Goal: Information Seeking & Learning: Compare options

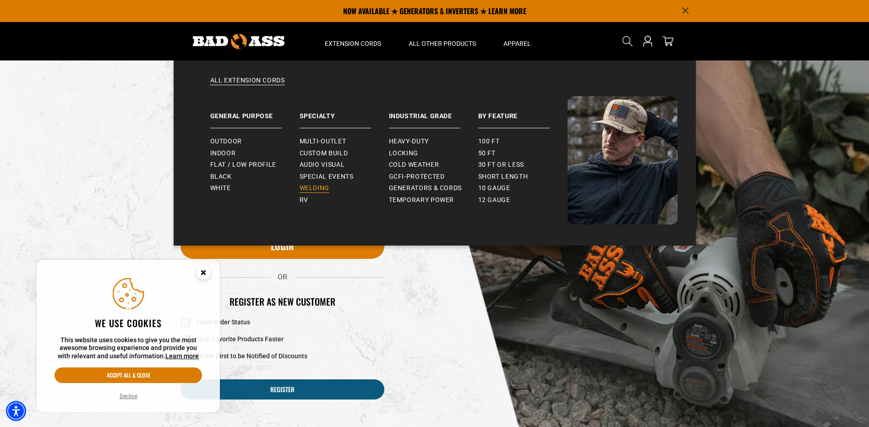
click at [318, 188] on span "Welding" at bounding box center [315, 188] width 30 height 8
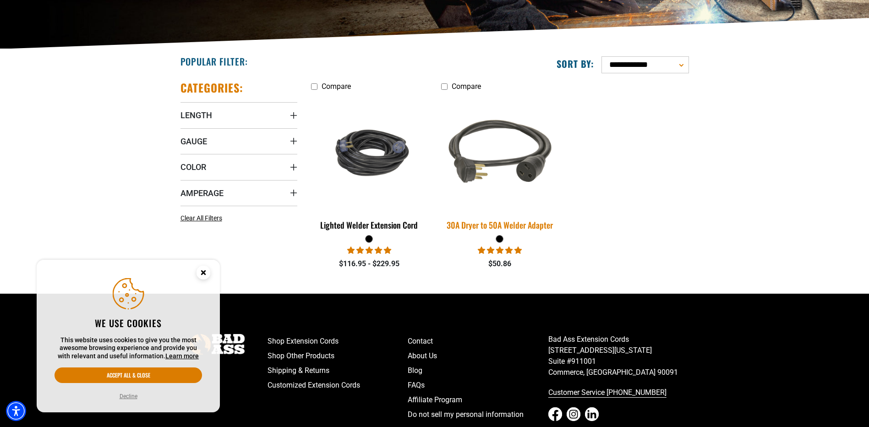
click at [471, 162] on img at bounding box center [500, 152] width 128 height 117
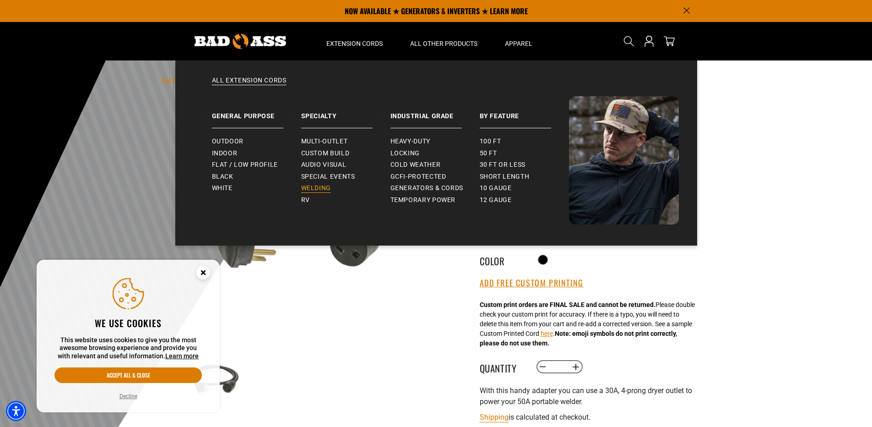
click at [309, 188] on span "Welding" at bounding box center [316, 188] width 30 height 8
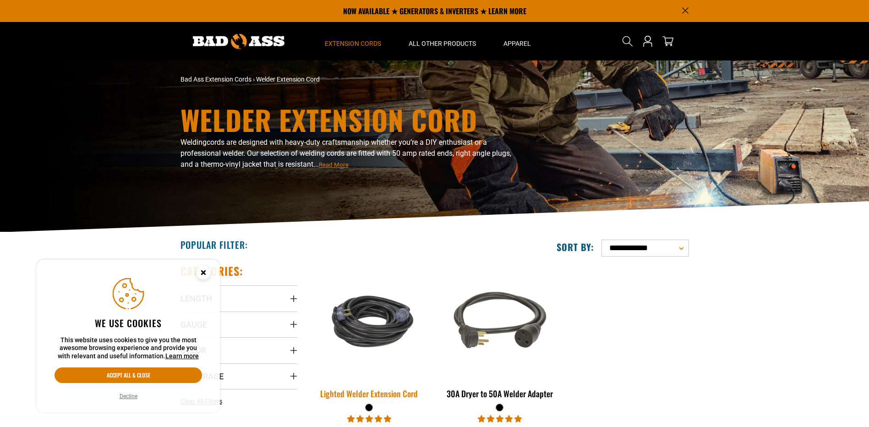
click at [368, 326] on img at bounding box center [369, 321] width 128 height 78
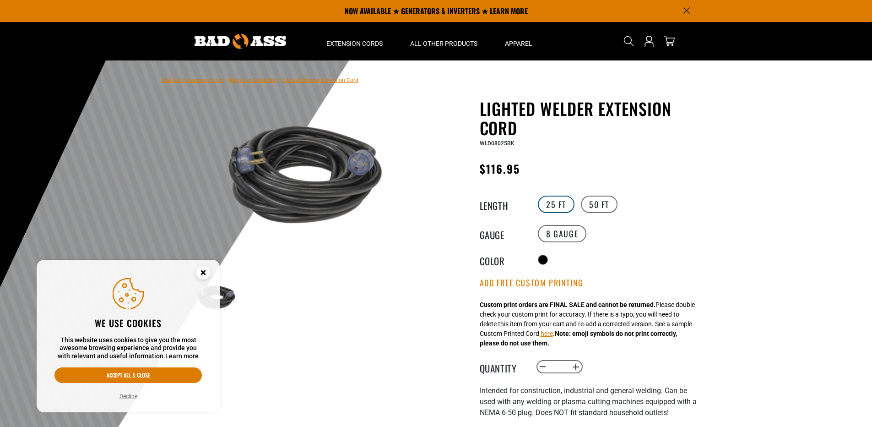
click at [546, 205] on label "25 FT" at bounding box center [556, 204] width 37 height 17
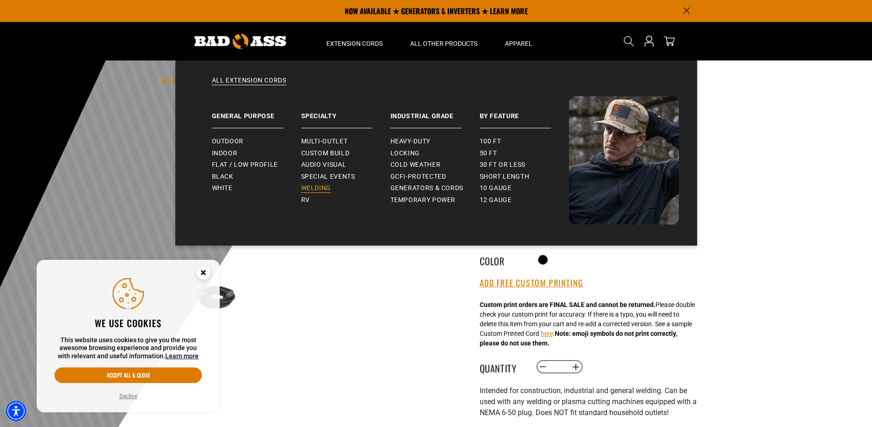
click at [312, 187] on span "Welding" at bounding box center [316, 188] width 30 height 8
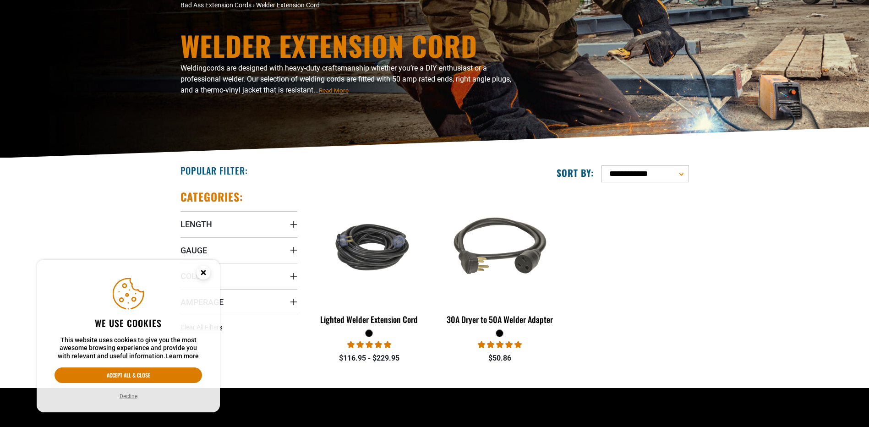
scroll to position [183, 0]
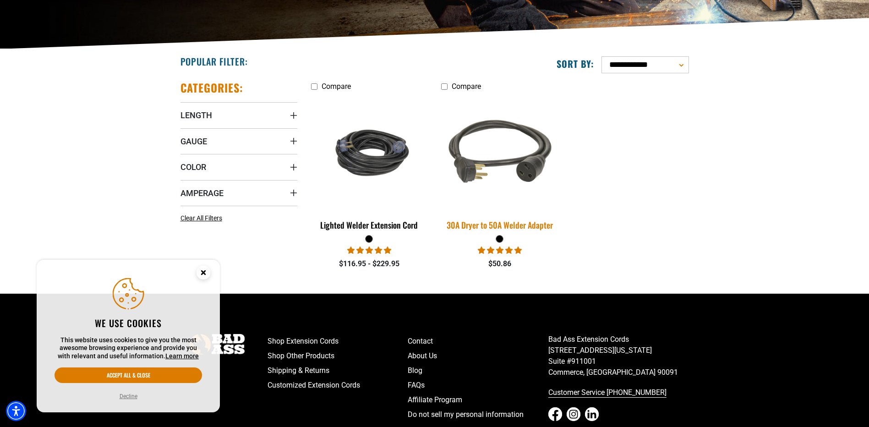
click at [462, 164] on img at bounding box center [500, 152] width 128 height 117
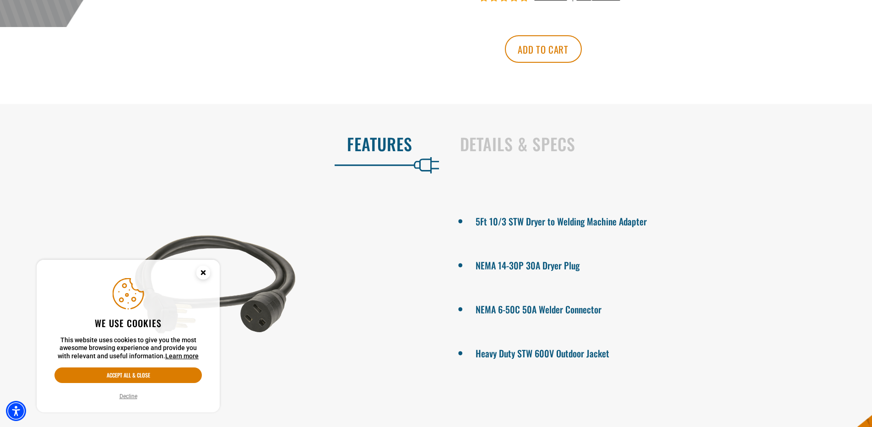
scroll to position [504, 0]
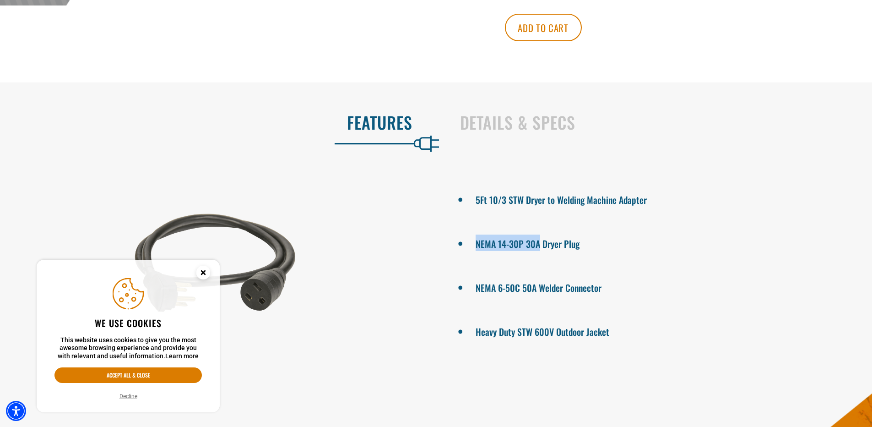
drag, startPoint x: 476, startPoint y: 243, endPoint x: 540, endPoint y: 244, distance: 63.7
click at [540, 244] on li "NEMA 14-30P 30A Dryer Plug" at bounding box center [657, 242] width 365 height 16
drag, startPoint x: 540, startPoint y: 244, endPoint x: 484, endPoint y: 241, distance: 55.9
copy li "NEMA 14-30P 30A"
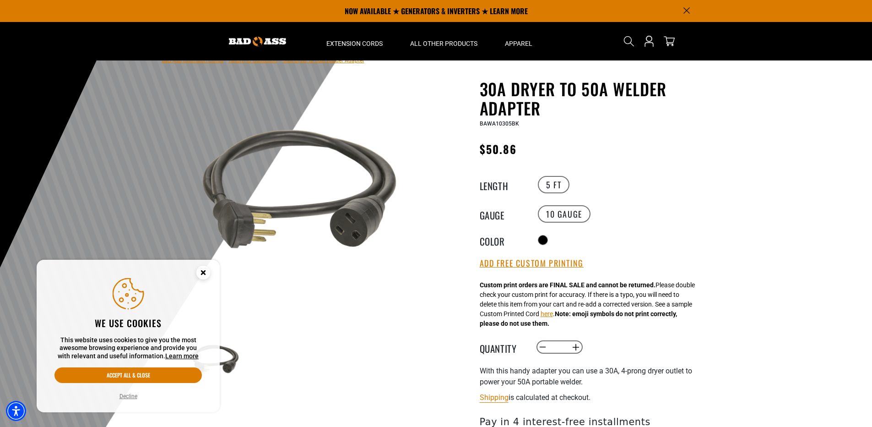
scroll to position [0, 0]
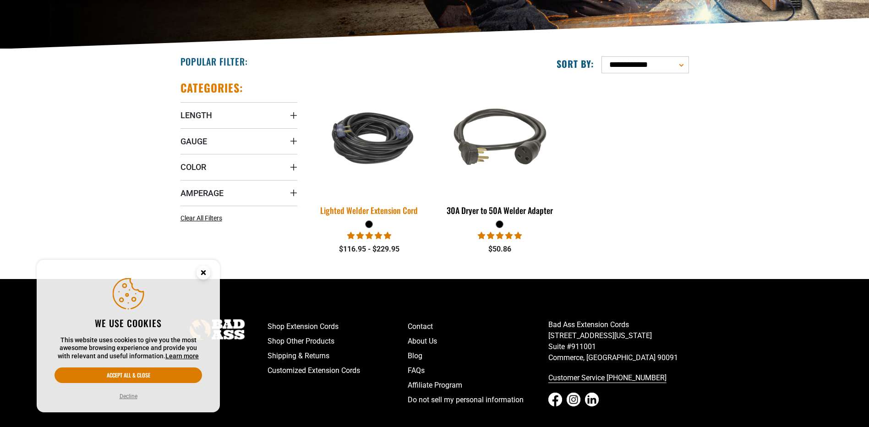
click at [372, 144] on img at bounding box center [369, 138] width 128 height 78
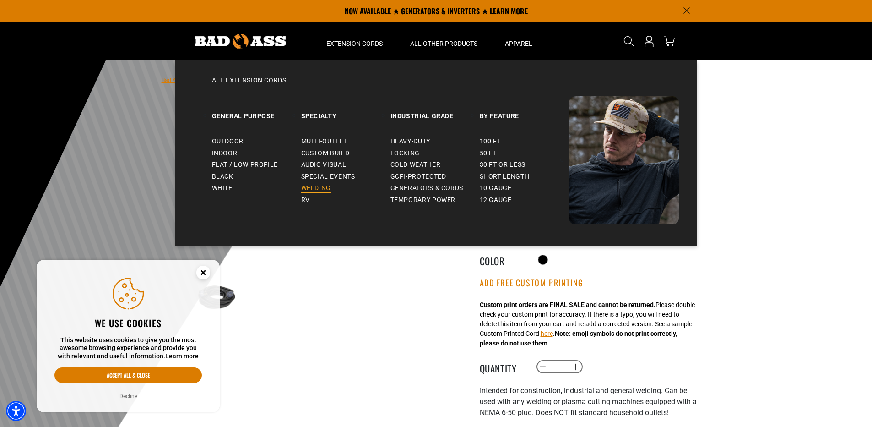
click at [312, 188] on span "Welding" at bounding box center [316, 188] width 30 height 8
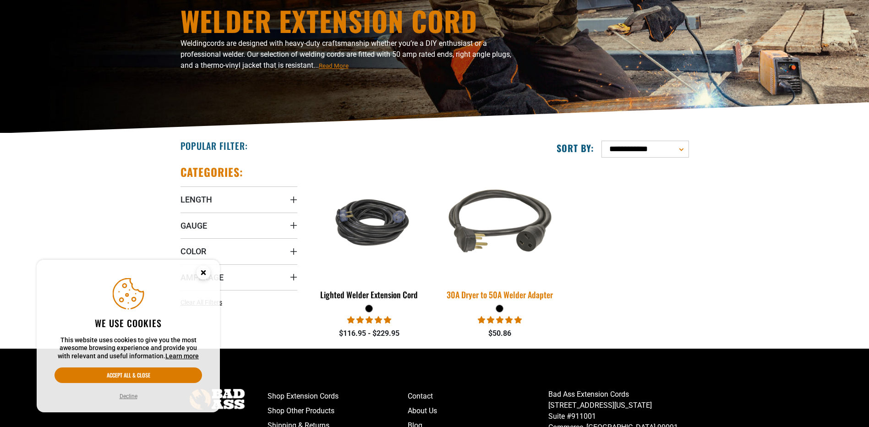
click at [528, 206] on img at bounding box center [500, 221] width 128 height 117
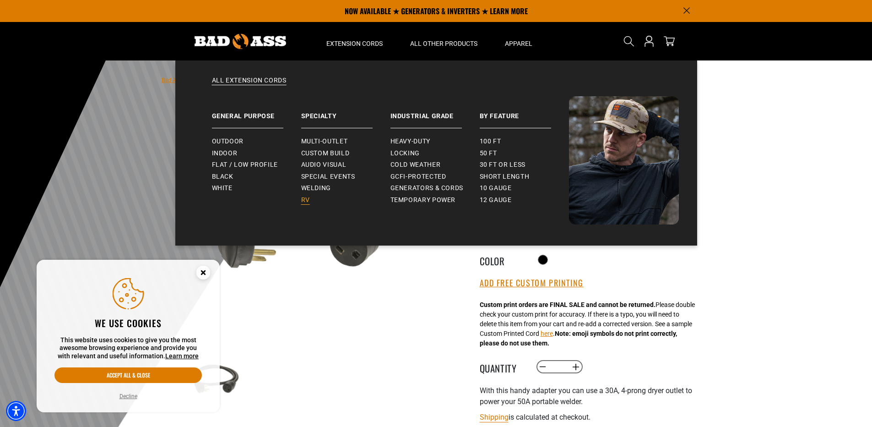
click at [305, 200] on span "RV" at bounding box center [305, 200] width 9 height 8
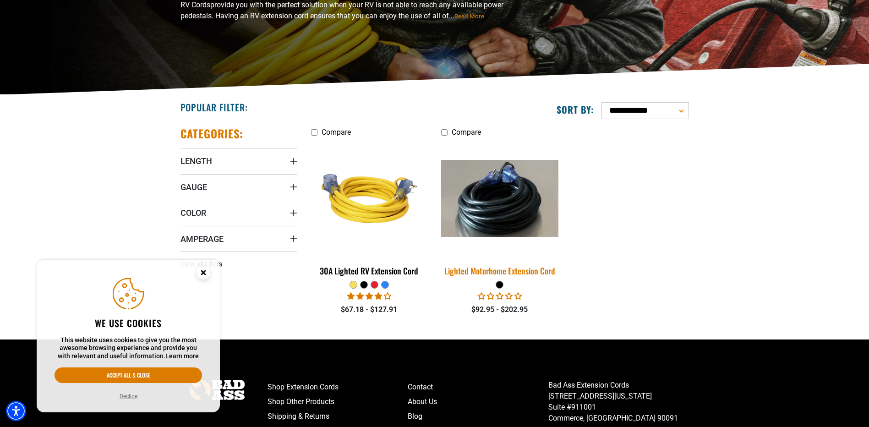
click at [466, 222] on img at bounding box center [500, 198] width 128 height 77
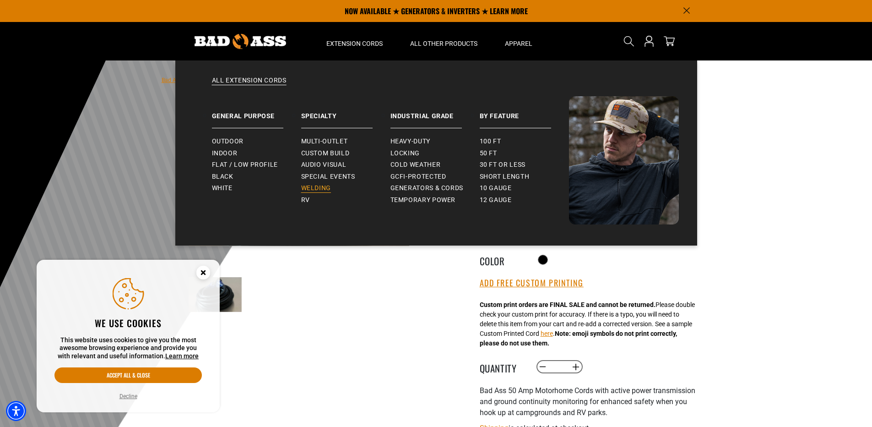
click at [312, 190] on span "Welding" at bounding box center [316, 188] width 30 height 8
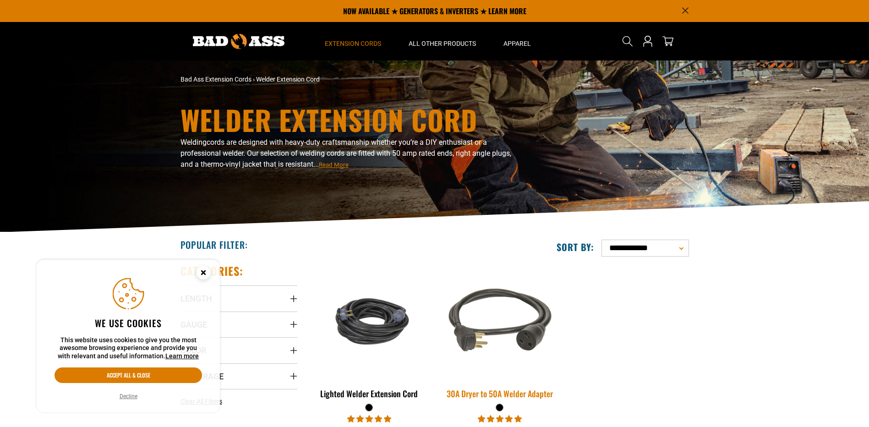
scroll to position [137, 0]
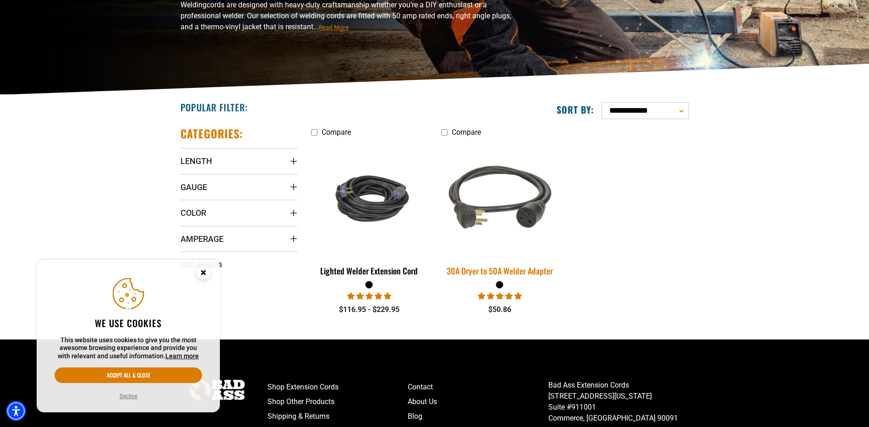
click at [469, 209] on img at bounding box center [500, 198] width 128 height 117
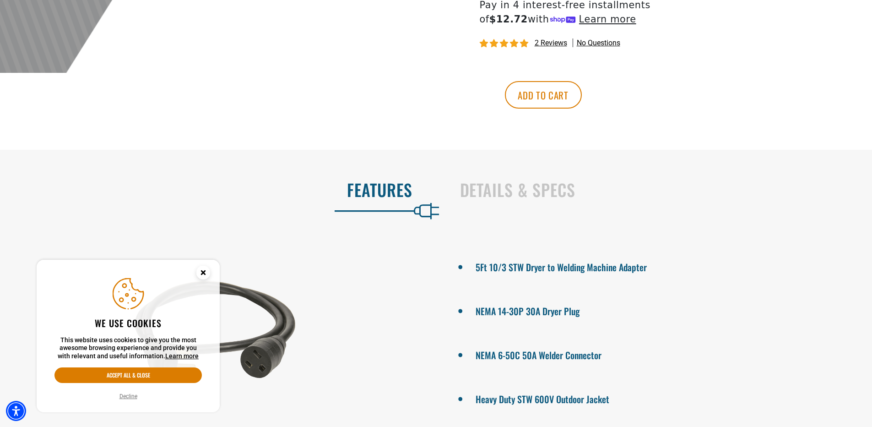
scroll to position [458, 0]
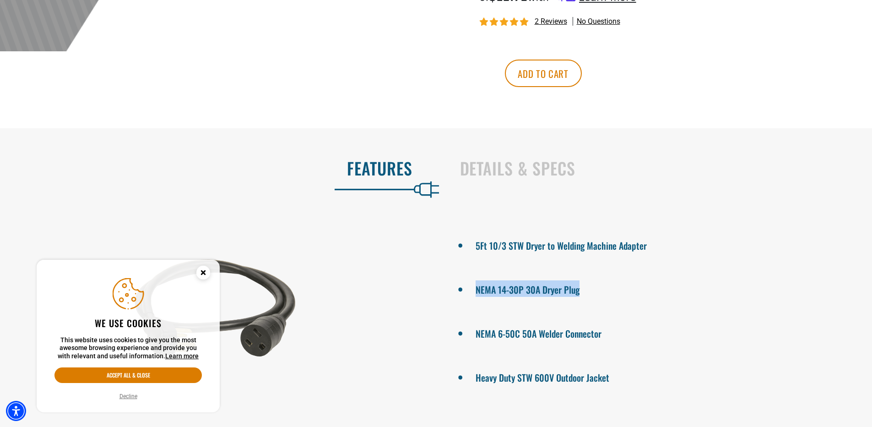
drag, startPoint x: 444, startPoint y: 273, endPoint x: 632, endPoint y: 272, distance: 187.3
click at [632, 272] on ul "5Ft 10/3 STW Dryer to Welding Machine Adapter NEMA 14-30P 30A Dryer Plug NEMA 6…" at bounding box center [658, 310] width 430 height 183
drag, startPoint x: 632, startPoint y: 272, endPoint x: 658, endPoint y: 275, distance: 26.8
click at [658, 275] on ul "5Ft 10/3 STW Dryer to Welding Machine Adapter NEMA 14-30P 30A Dryer Plug NEMA 6…" at bounding box center [658, 310] width 430 height 183
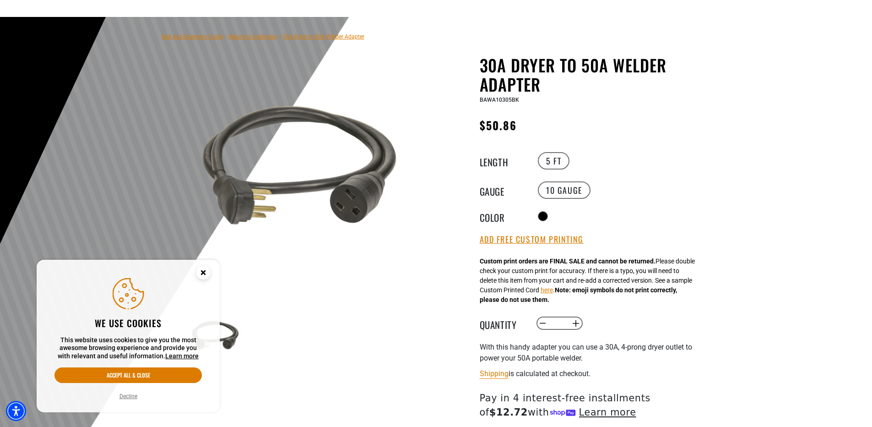
scroll to position [0, 0]
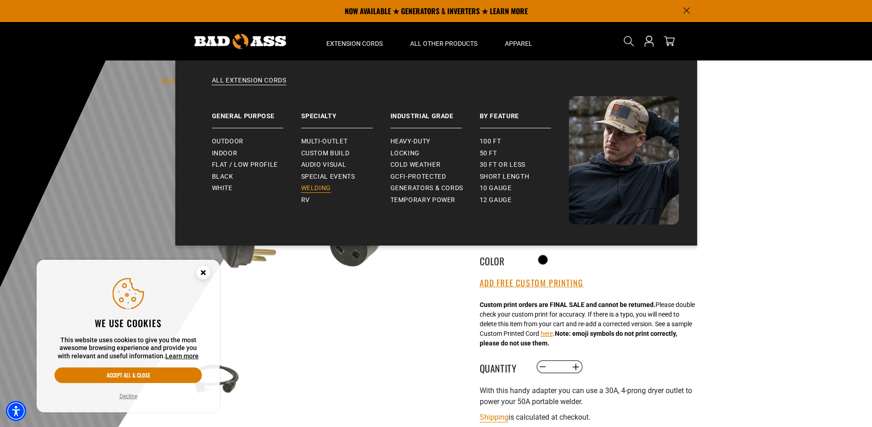
click at [313, 191] on span "Welding" at bounding box center [316, 188] width 30 height 8
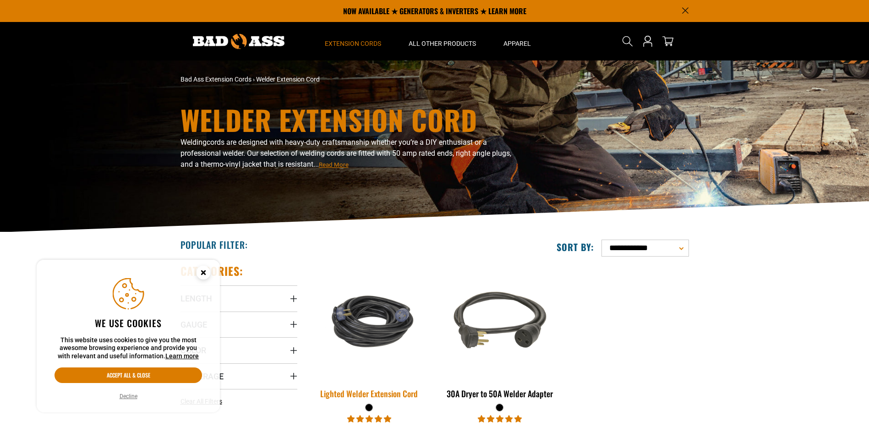
click at [355, 331] on img at bounding box center [369, 321] width 128 height 78
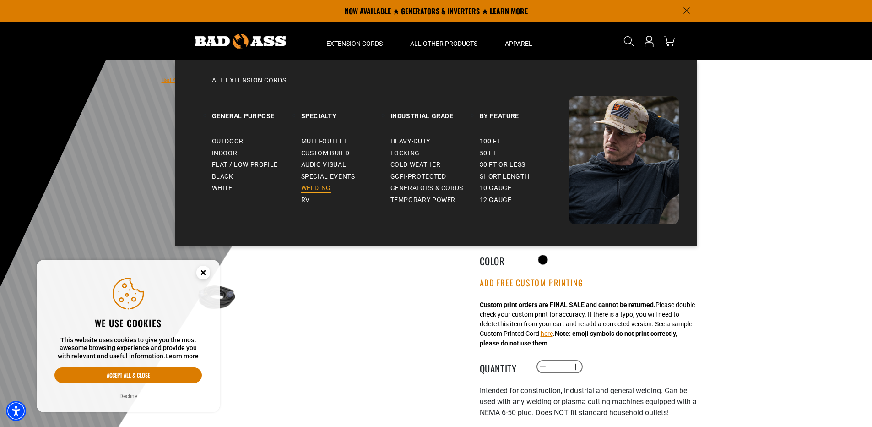
drag, startPoint x: 305, startPoint y: 189, endPoint x: 310, endPoint y: 188, distance: 5.6
click at [305, 189] on span "Welding" at bounding box center [316, 188] width 30 height 8
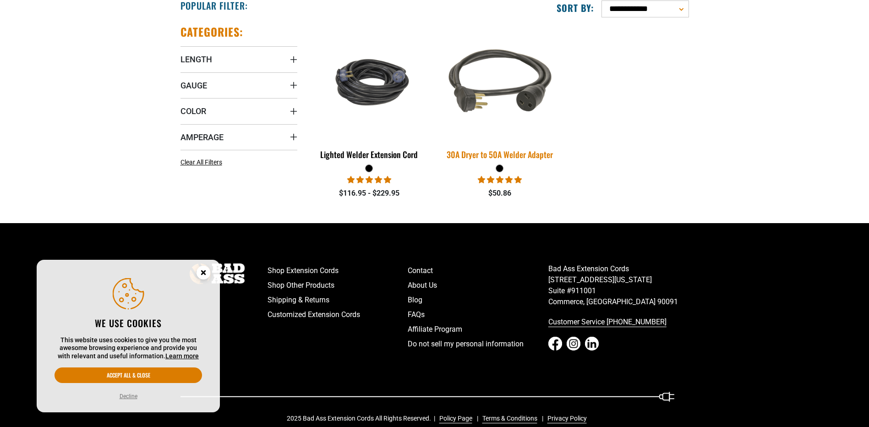
click at [464, 60] on img at bounding box center [500, 81] width 128 height 117
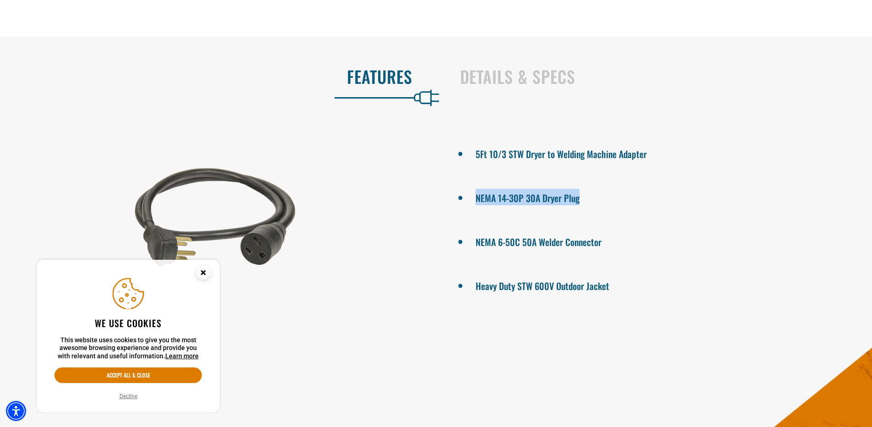
drag, startPoint x: 580, startPoint y: 198, endPoint x: 469, endPoint y: 206, distance: 111.6
click at [469, 206] on ul "5Ft 10/3 STW Dryer to Welding Machine Adapter NEMA 14-30P 30A Dryer Plug NEMA 6…" at bounding box center [658, 218] width 430 height 183
click at [610, 234] on li "NEMA 6-50C 50A Welder Connector" at bounding box center [657, 241] width 365 height 16
drag, startPoint x: 609, startPoint y: 242, endPoint x: 475, endPoint y: 196, distance: 141.3
click at [475, 196] on ul "5Ft 10/3 STW Dryer to Welding Machine Adapter NEMA 14-30P 30A Dryer Plug NEMA 6…" at bounding box center [658, 218] width 430 height 183
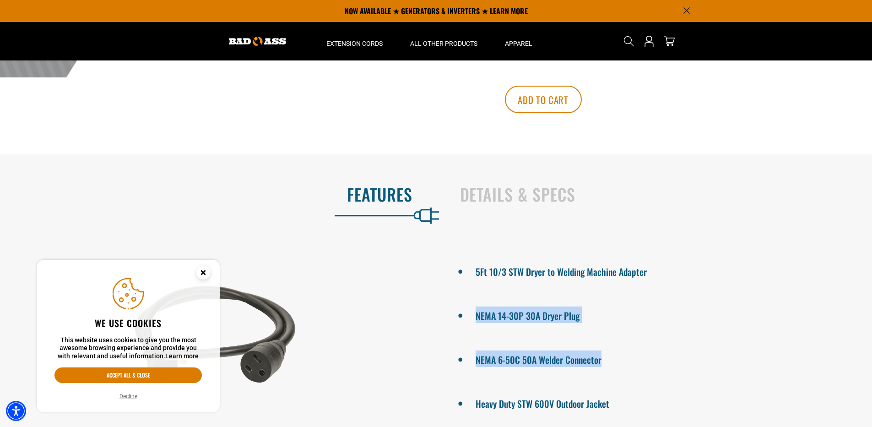
scroll to position [412, 0]
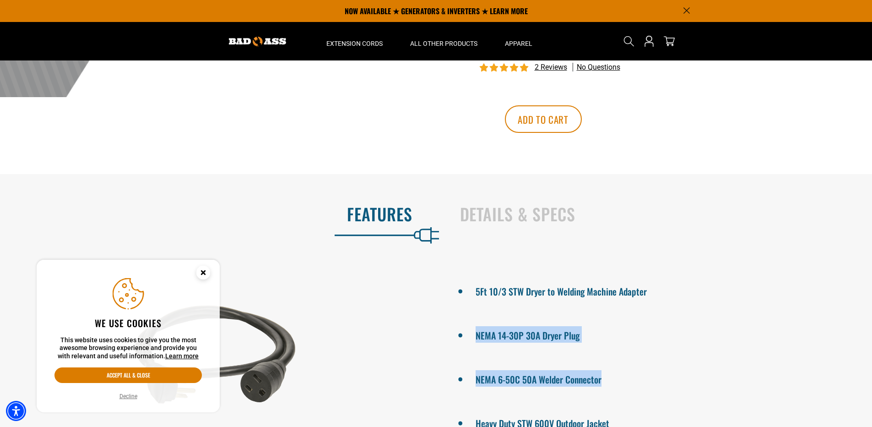
click at [632, 321] on ul "5Ft 10/3 STW Dryer to Welding Machine Adapter NEMA 14-30P 30A Dryer Plug NEMA 6…" at bounding box center [658, 356] width 430 height 183
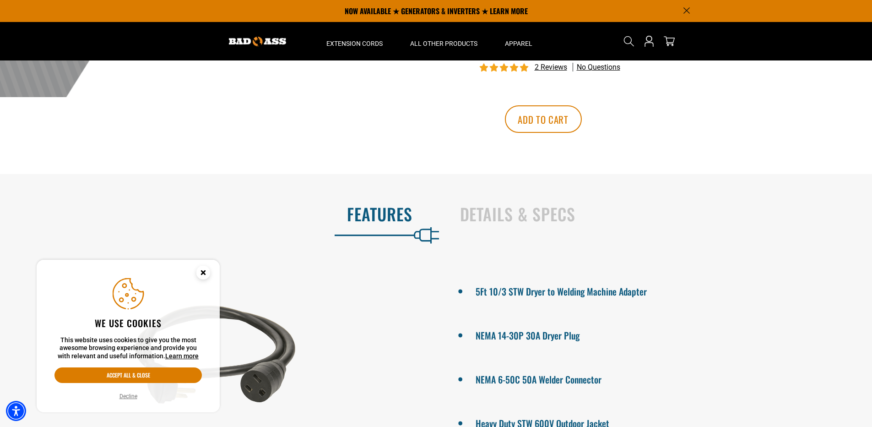
click at [427, 364] on div at bounding box center [215, 356] width 430 height 183
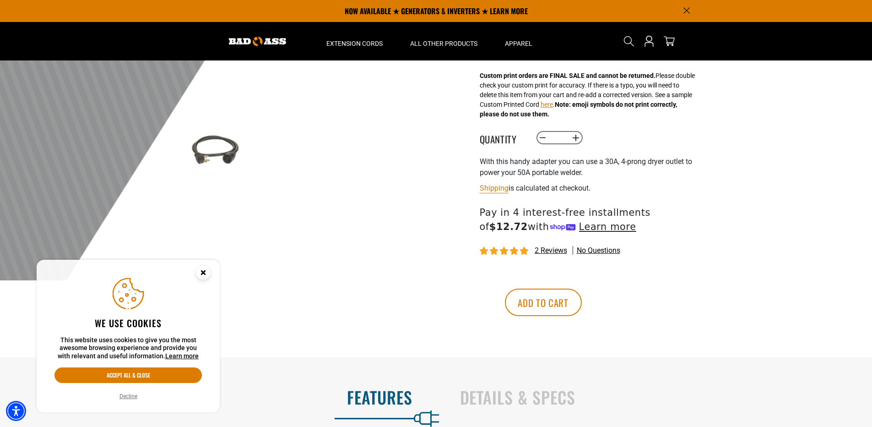
scroll to position [0, 0]
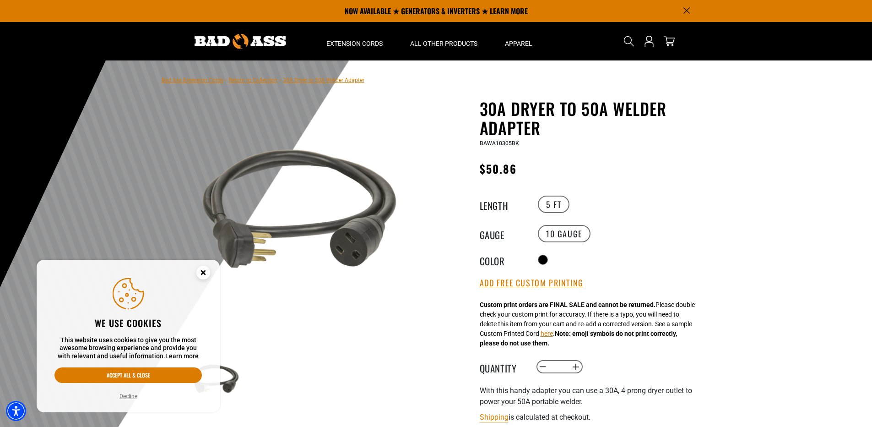
click at [201, 271] on circle "Close this option" at bounding box center [203, 273] width 14 height 14
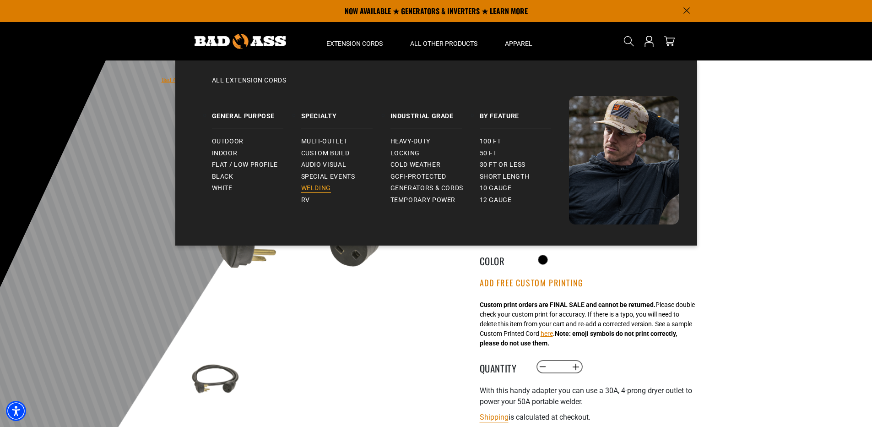
click at [321, 186] on span "Welding" at bounding box center [316, 188] width 30 height 8
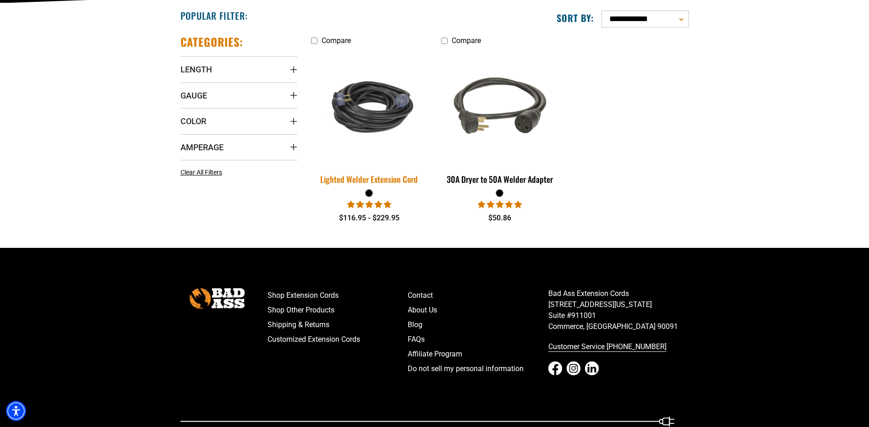
click at [381, 125] on img at bounding box center [369, 107] width 128 height 78
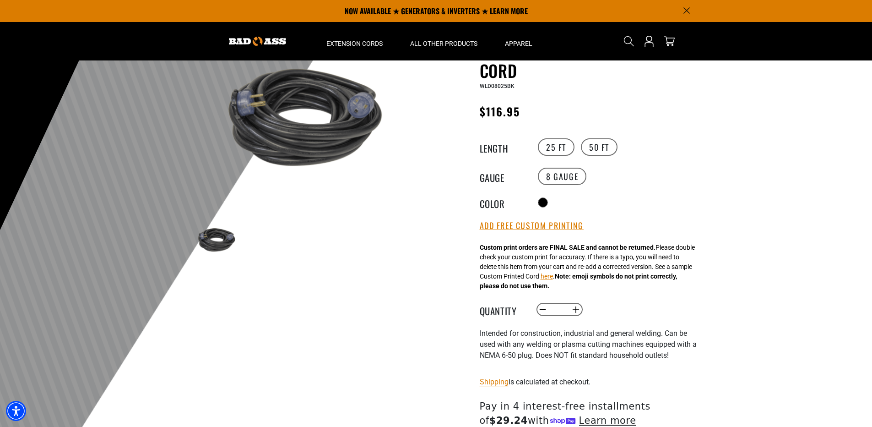
scroll to position [46, 0]
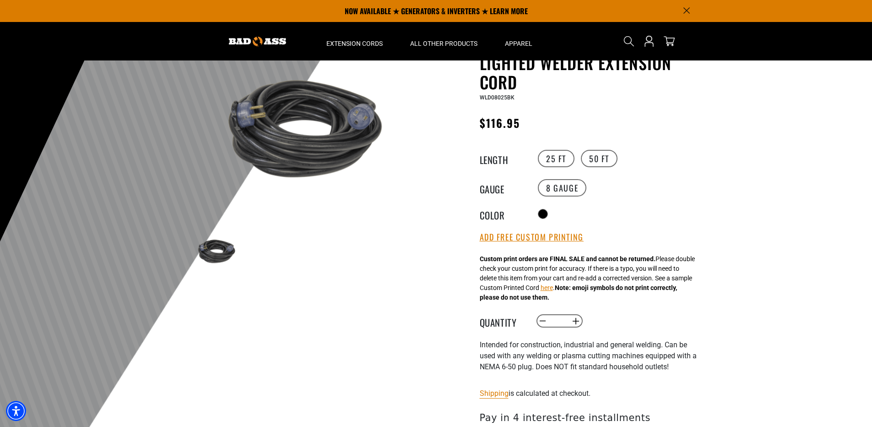
click at [326, 140] on img at bounding box center [299, 128] width 221 height 147
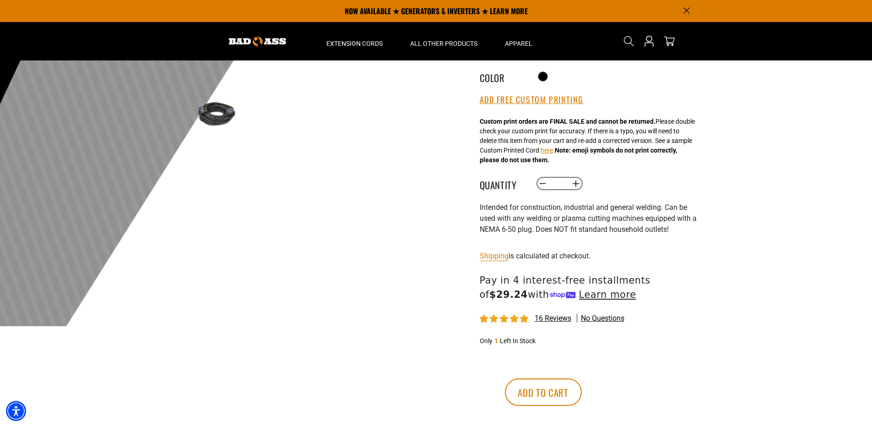
scroll to position [0, 0]
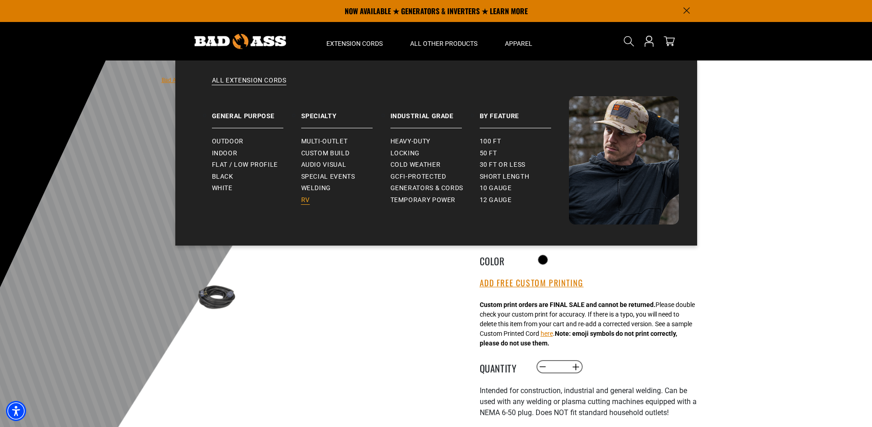
click at [305, 201] on span "RV" at bounding box center [305, 200] width 9 height 8
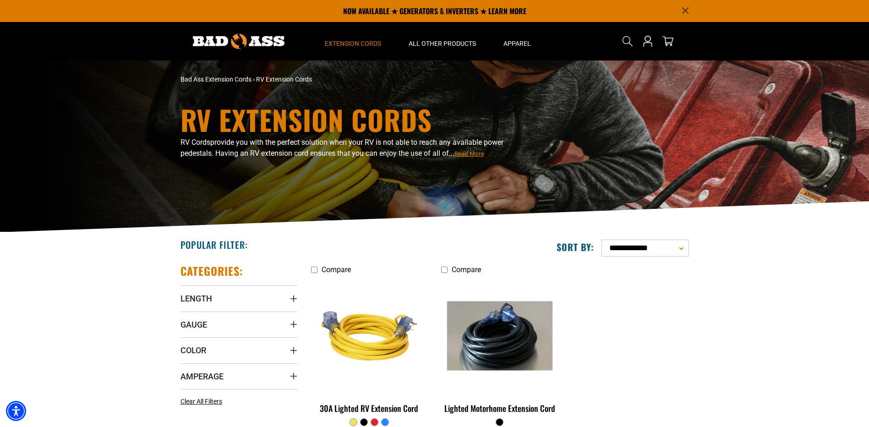
click at [709, 294] on section "**********" at bounding box center [434, 354] width 869 height 244
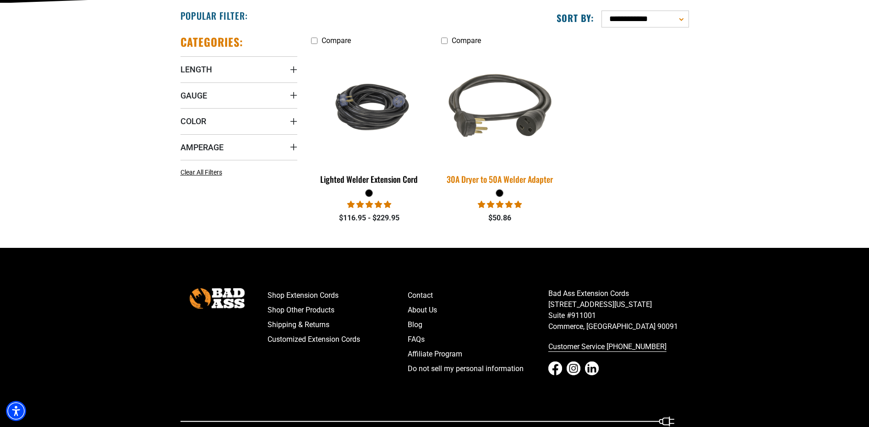
click at [492, 119] on img at bounding box center [500, 106] width 128 height 117
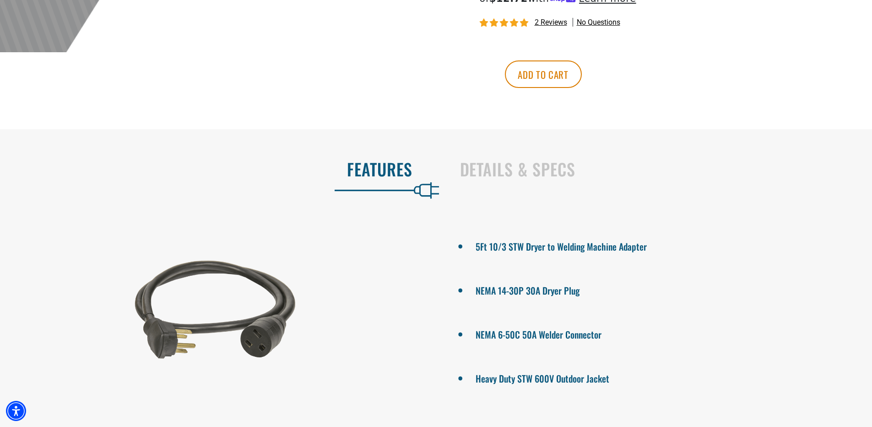
scroll to position [458, 0]
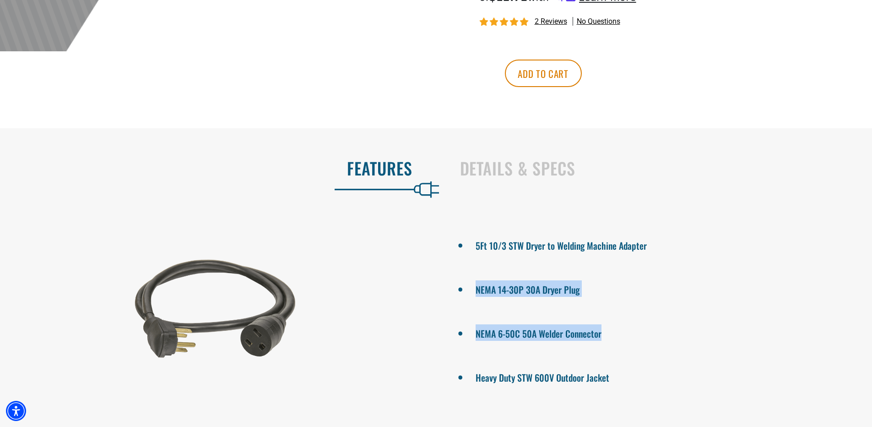
drag, startPoint x: 476, startPoint y: 288, endPoint x: 603, endPoint y: 339, distance: 137.0
click at [603, 339] on ul "5Ft 10/3 STW Dryer to Welding Machine Adapter NEMA 14-30P 30A Dryer Plug NEMA 6…" at bounding box center [658, 310] width 430 height 183
drag, startPoint x: 603, startPoint y: 339, endPoint x: 588, endPoint y: 335, distance: 15.8
copy ul "NEMA 14-30P 30A Dryer Plug NEMA 6-50C 50A Welder Connector"
